Goal: Transaction & Acquisition: Purchase product/service

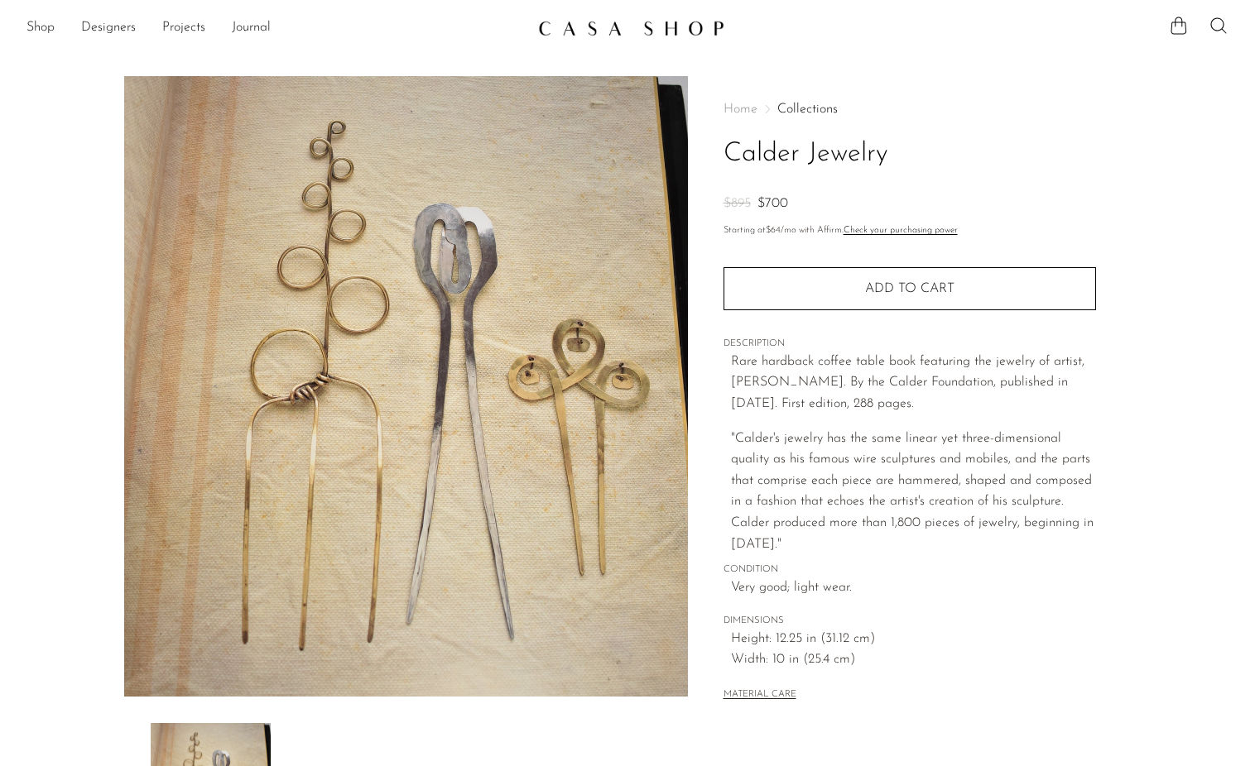
click at [223, 329] on img at bounding box center [406, 386] width 564 height 621
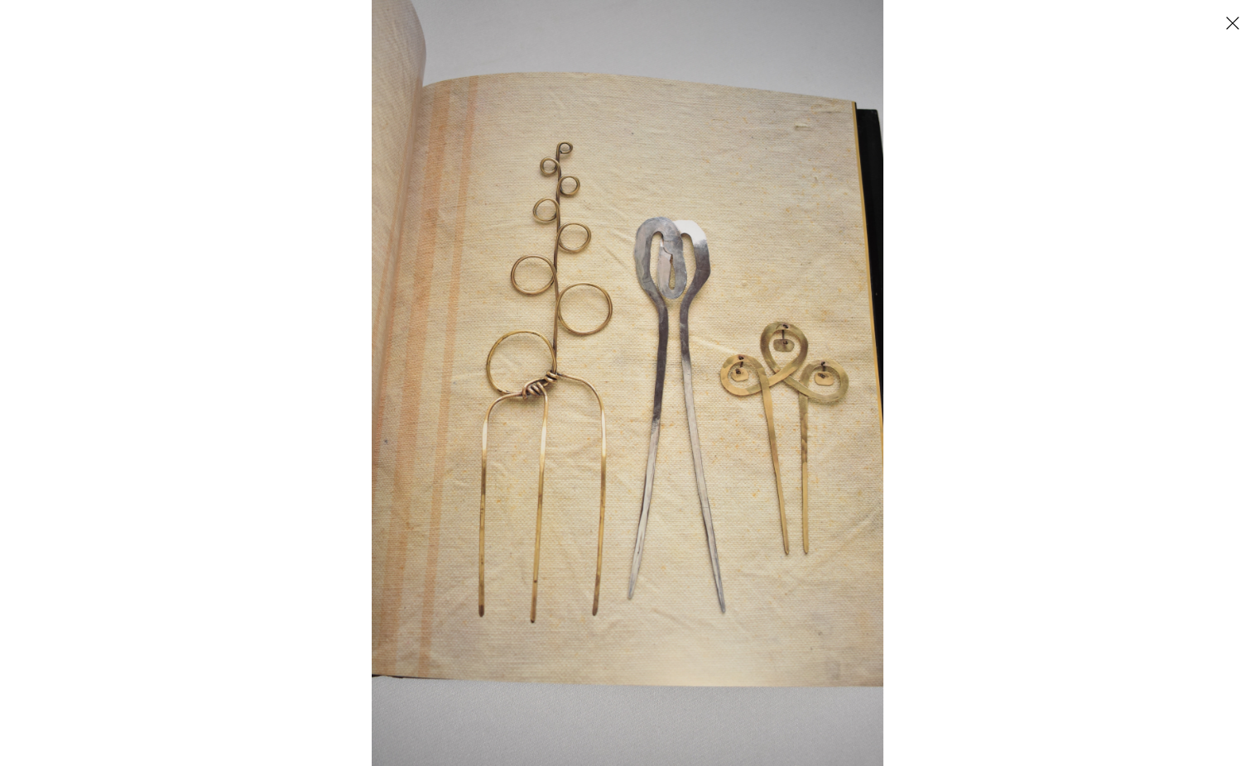
click at [518, 322] on img at bounding box center [627, 383] width 511 height 766
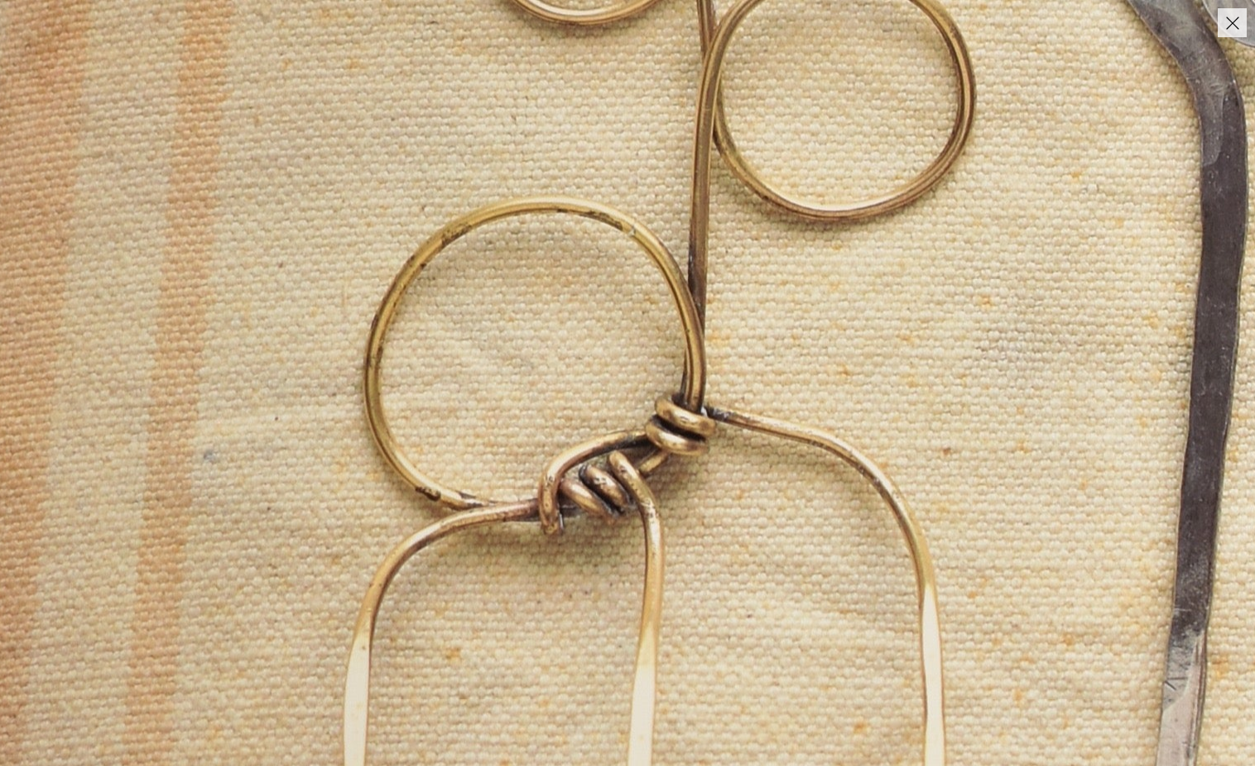
click at [518, 322] on img at bounding box center [1048, 456] width 2483 height 3721
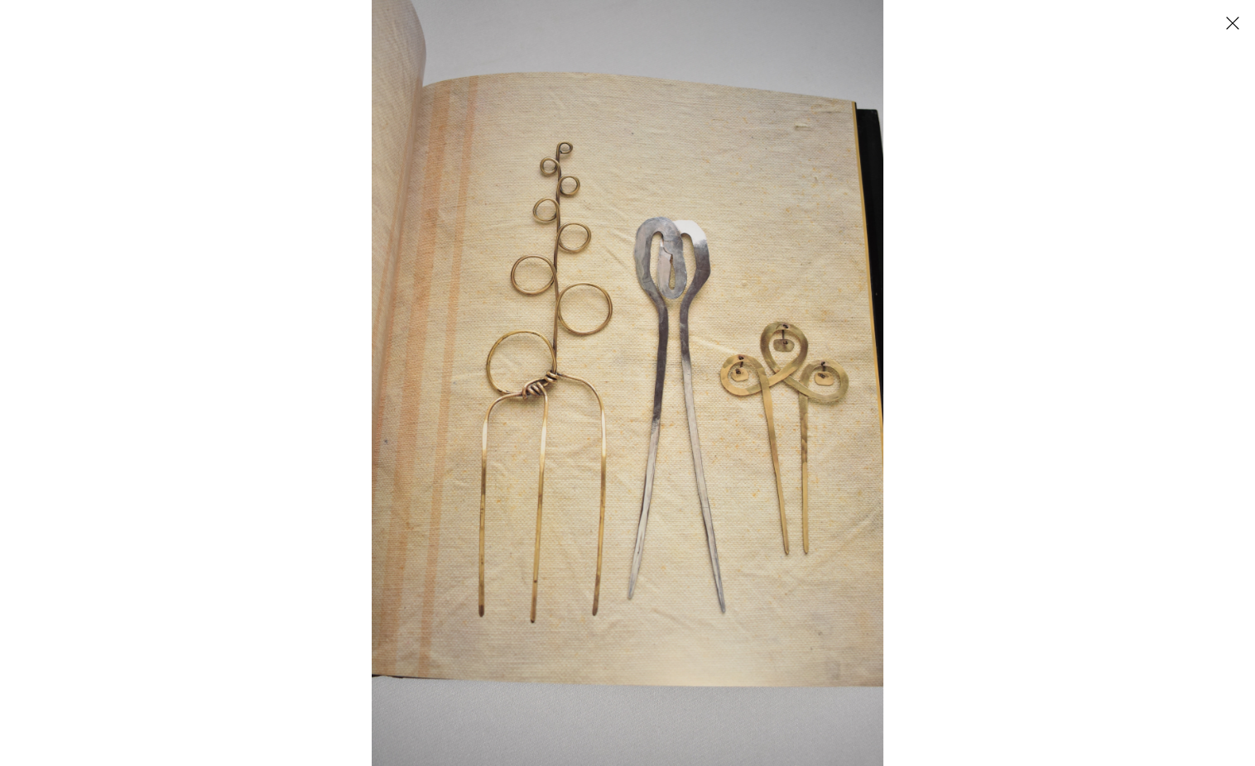
click at [1231, 30] on button "Close" at bounding box center [1231, 22] width 29 height 29
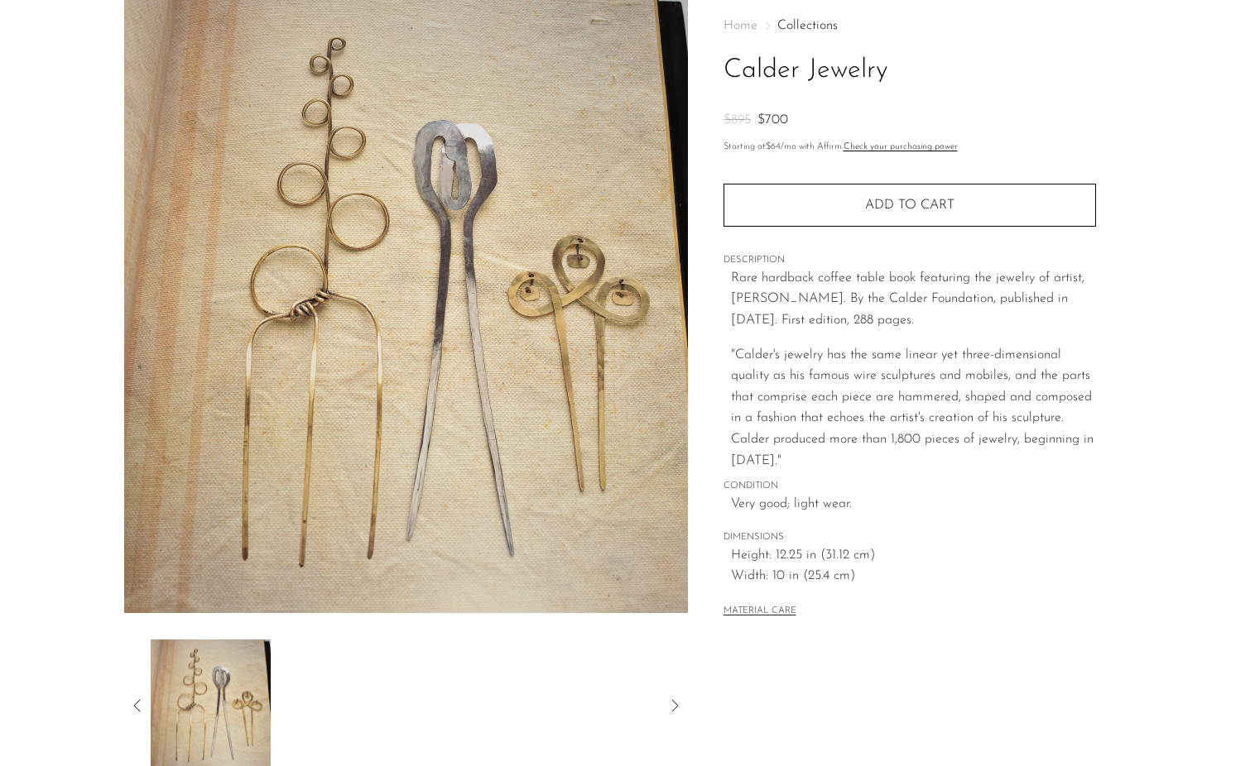
scroll to position [87, 0]
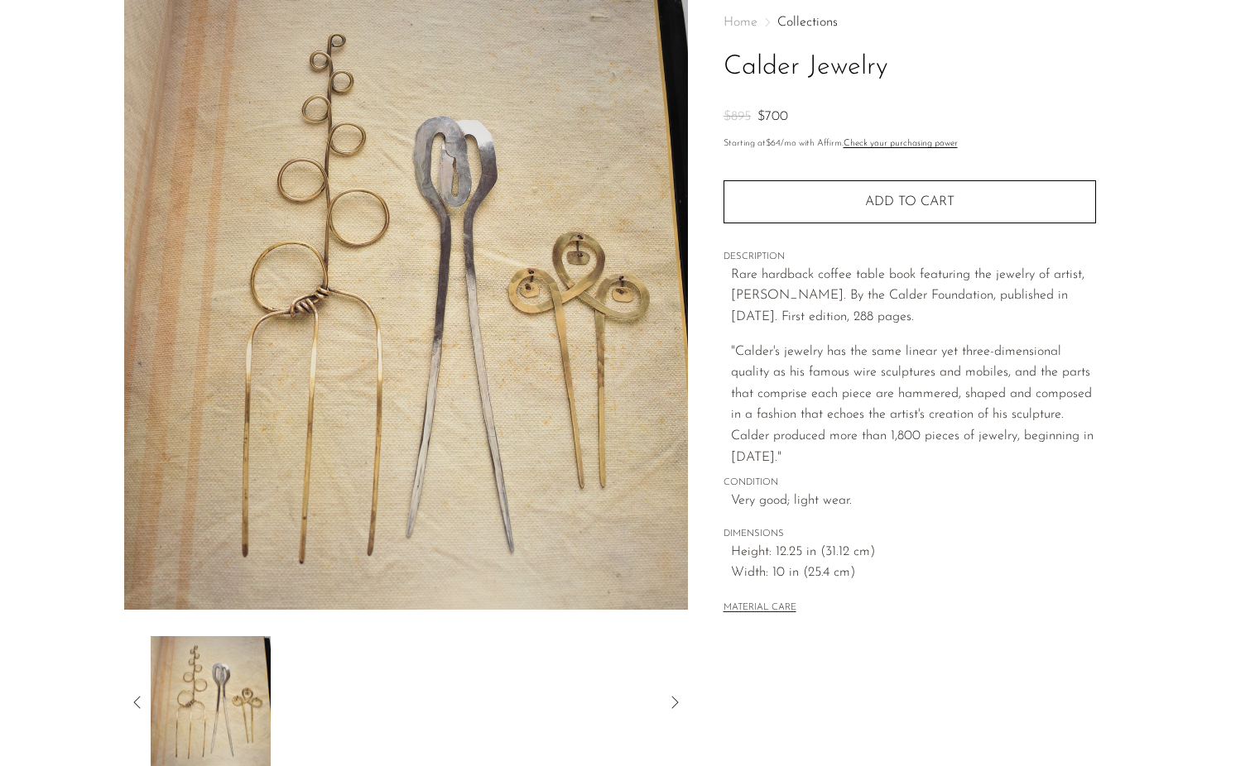
click at [139, 695] on icon at bounding box center [137, 703] width 20 height 20
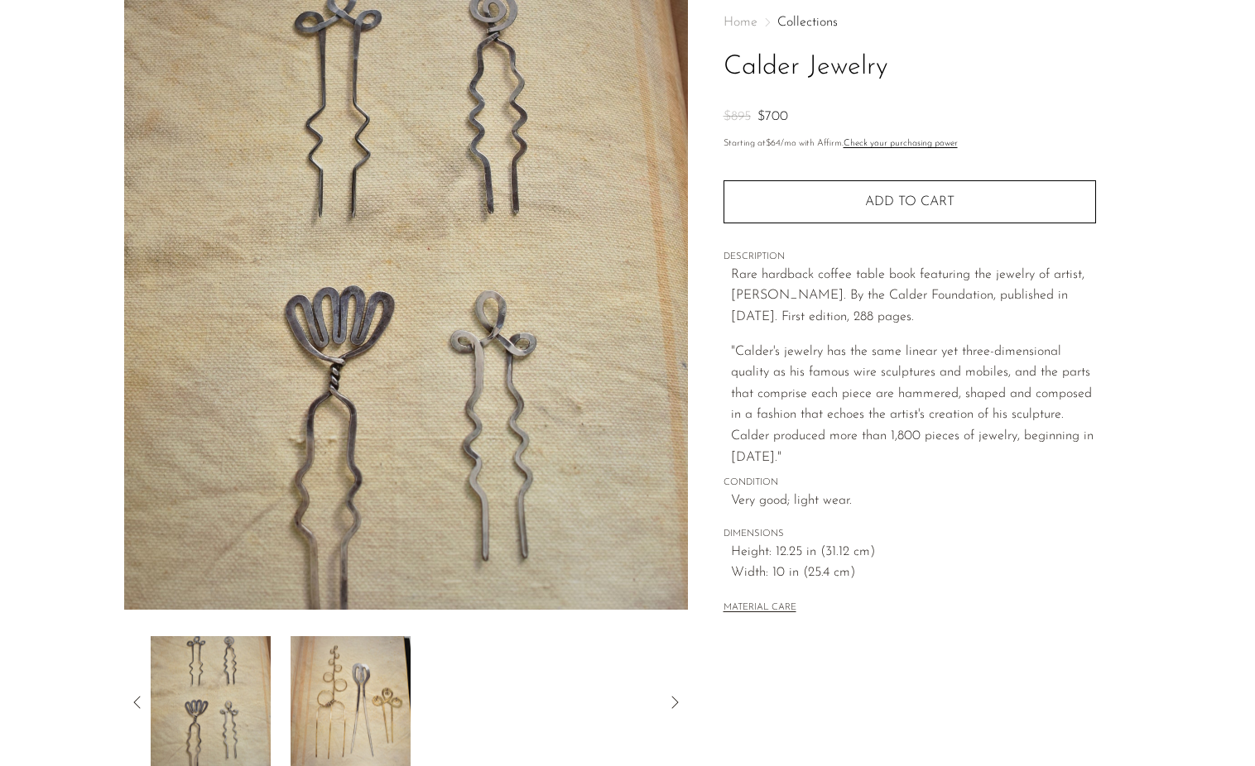
click at [137, 698] on icon at bounding box center [137, 703] width 20 height 20
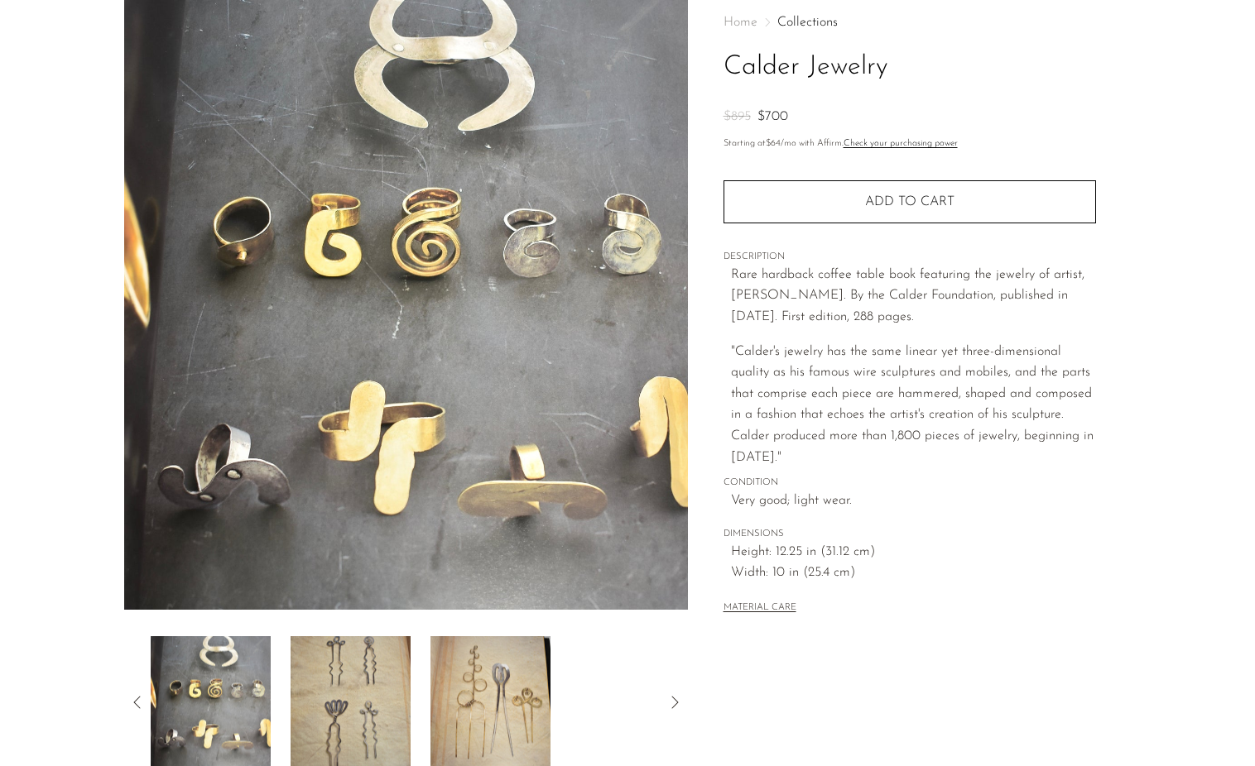
click at [136, 698] on icon at bounding box center [137, 703] width 20 height 20
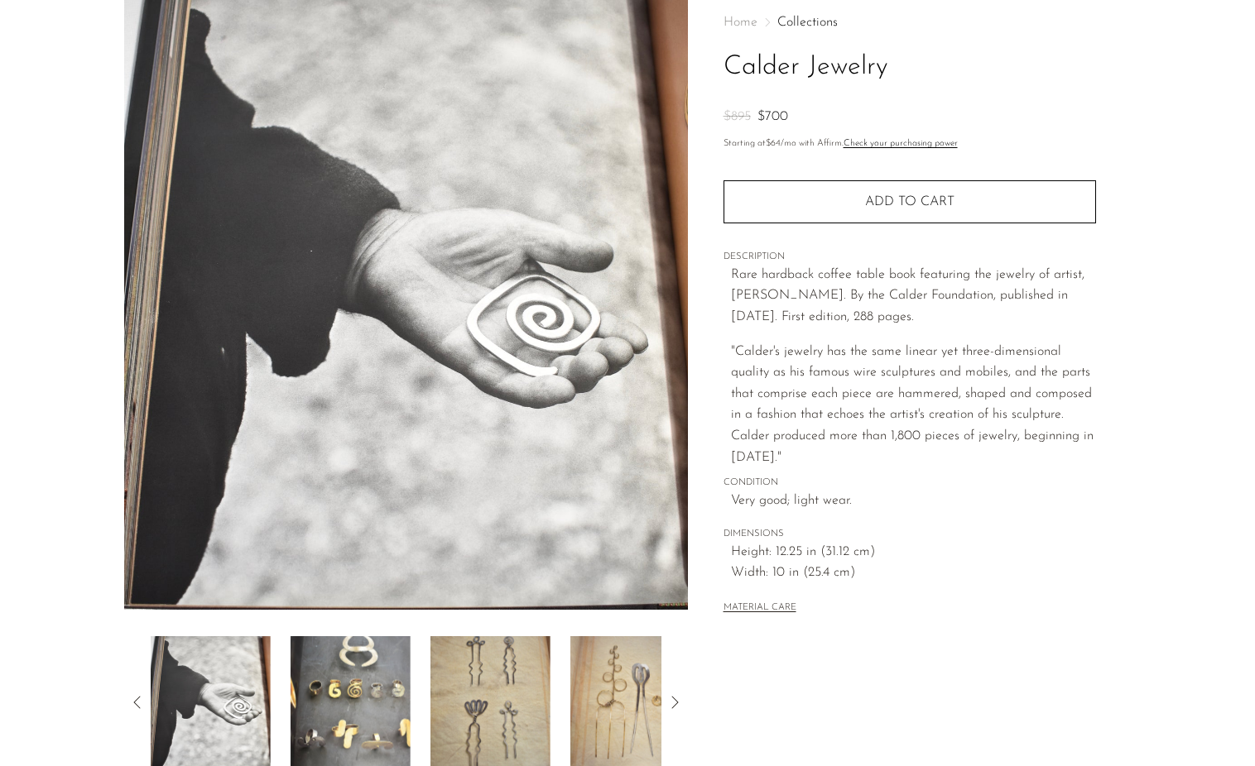
click at [136, 698] on icon at bounding box center [137, 703] width 20 height 20
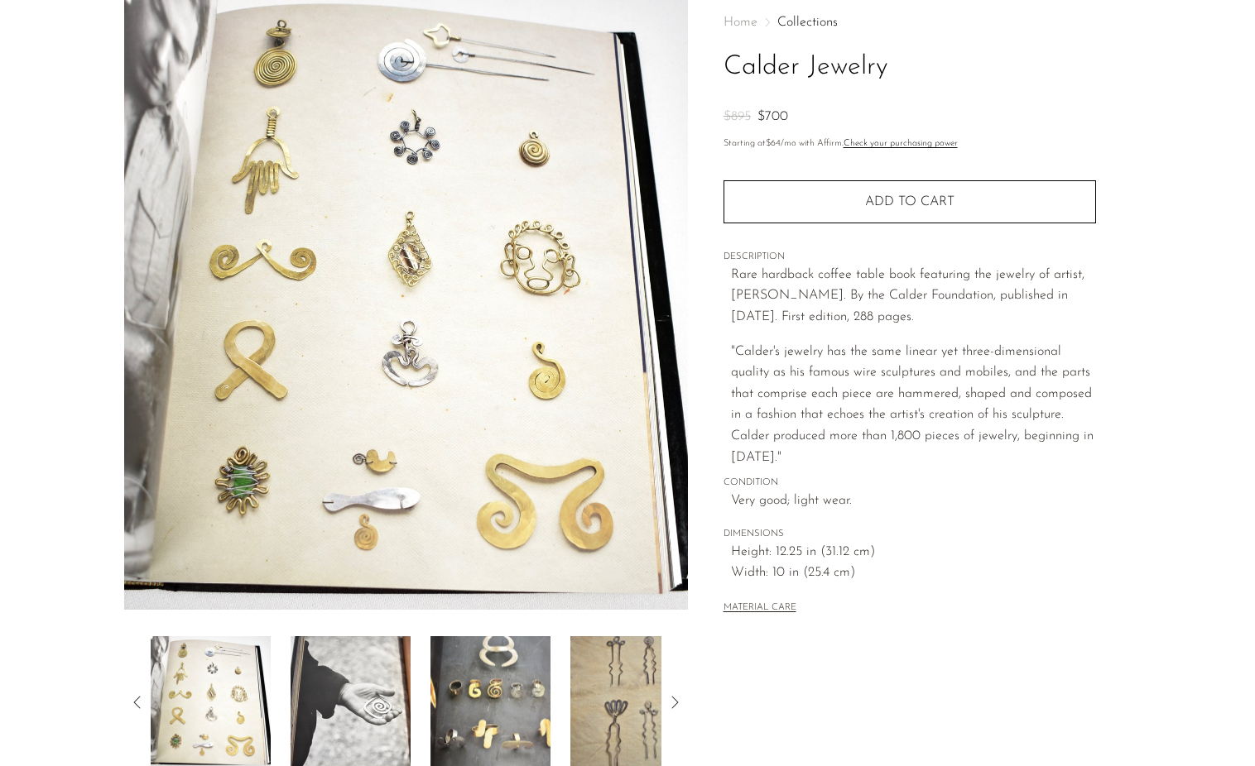
click at [136, 698] on icon at bounding box center [137, 703] width 20 height 20
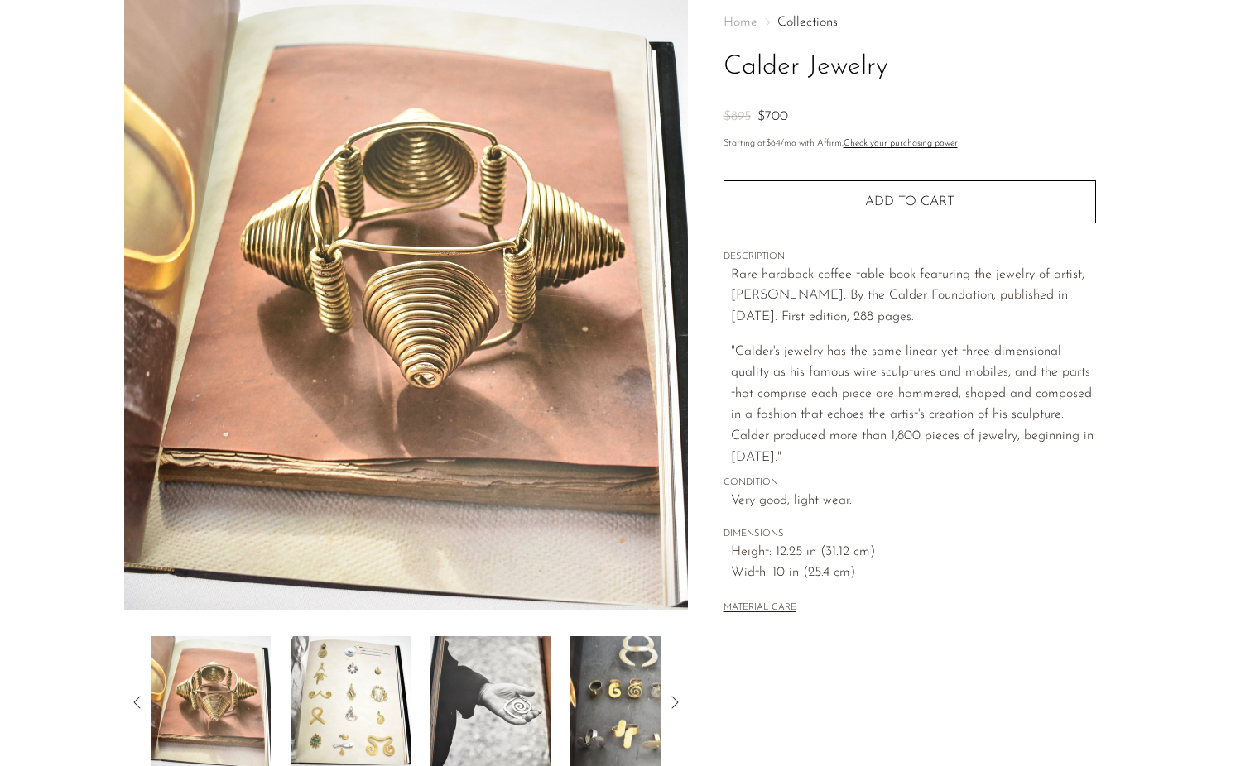
click at [136, 698] on icon at bounding box center [137, 703] width 20 height 20
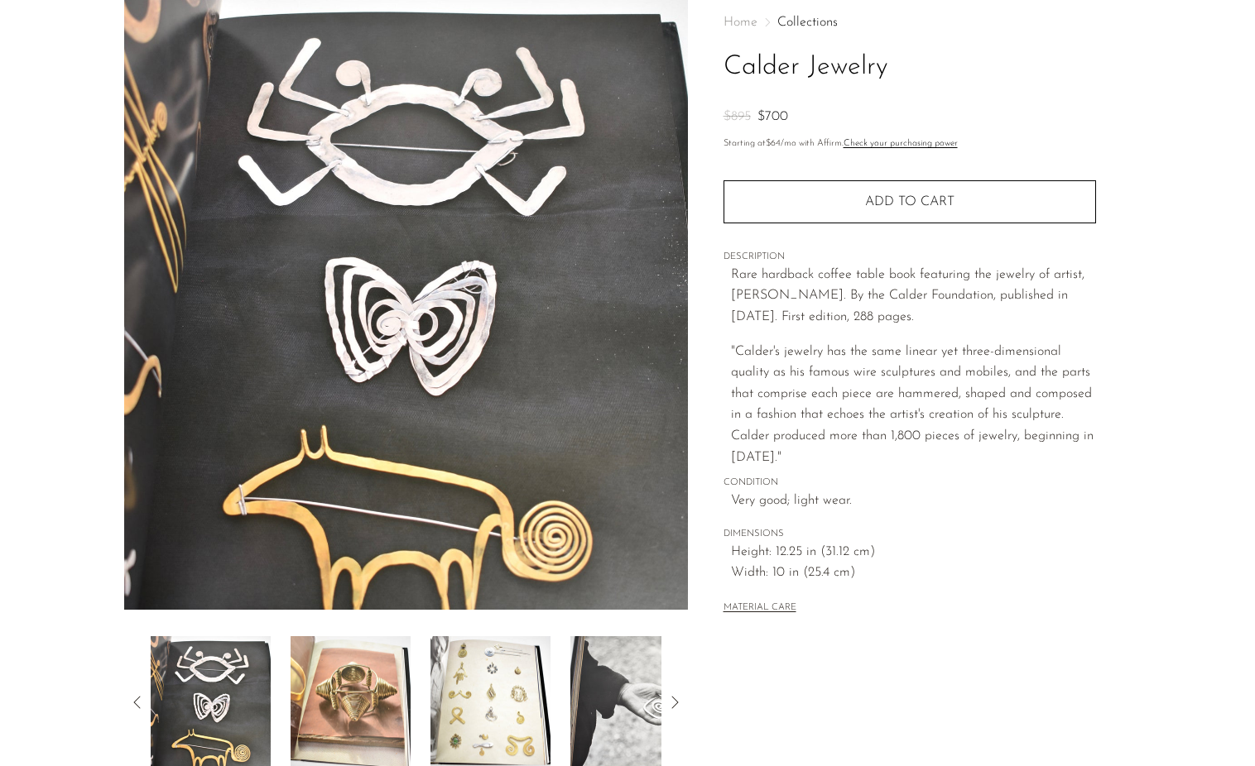
click at [136, 698] on icon at bounding box center [137, 703] width 20 height 20
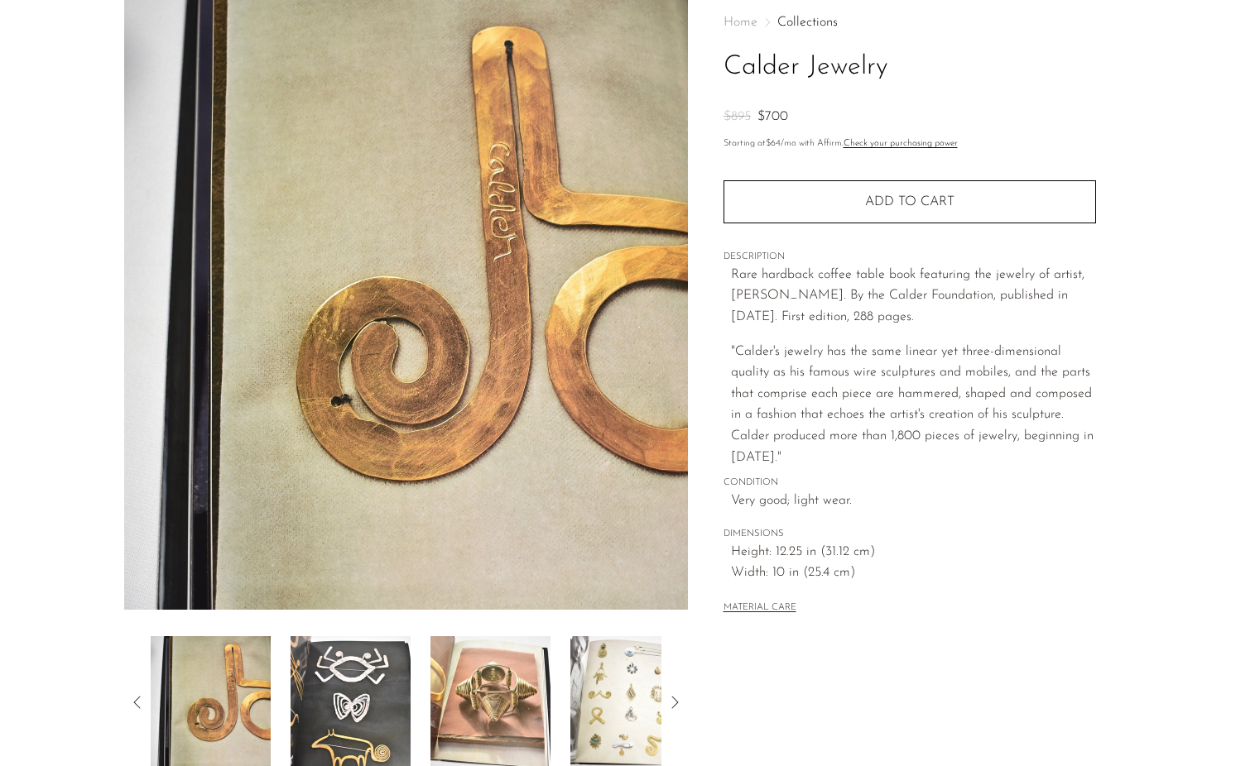
click at [136, 696] on icon at bounding box center [137, 703] width 20 height 20
